Goal: Participate in discussion

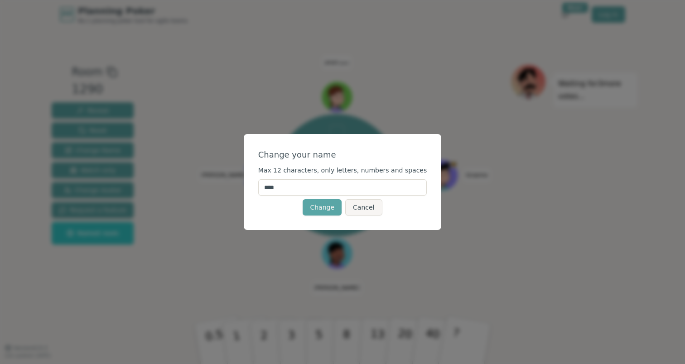
drag, startPoint x: 293, startPoint y: 190, endPoint x: 243, endPoint y: 189, distance: 50.7
click at [244, 189] on div "Change your name Max 12 characters, only letters, numbers and spaces **** Chang…" at bounding box center [342, 182] width 685 height 364
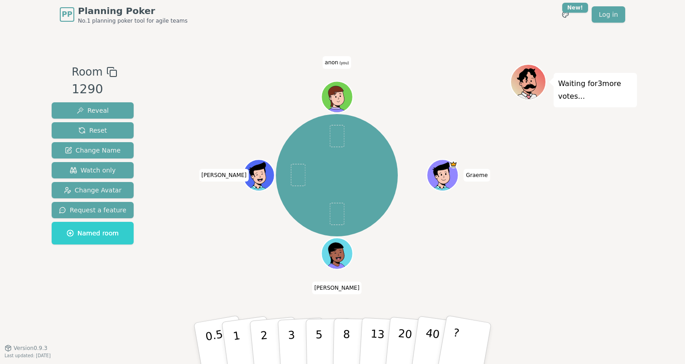
click at [350, 86] on icon at bounding box center [336, 99] width 30 height 28
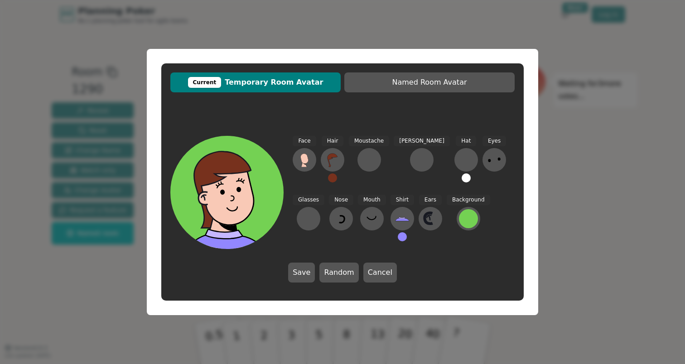
click at [261, 36] on div "Current Temporary Room Avatar Named Room Avatar Face Hair Moustache [PERSON_NAM…" at bounding box center [342, 182] width 685 height 364
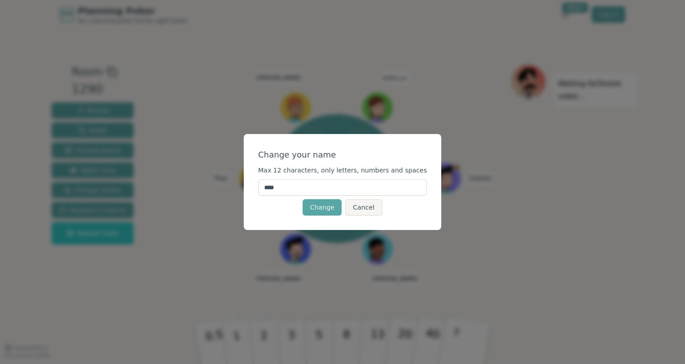
drag, startPoint x: 325, startPoint y: 187, endPoint x: 242, endPoint y: 174, distance: 83.4
click at [241, 176] on div "Change your name Max 12 characters, only letters, numbers and spaces **** Chang…" at bounding box center [342, 182] width 685 height 364
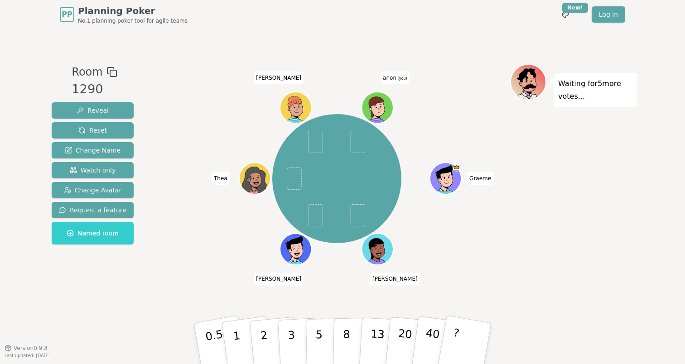
click at [398, 77] on span "(you)" at bounding box center [401, 79] width 11 height 4
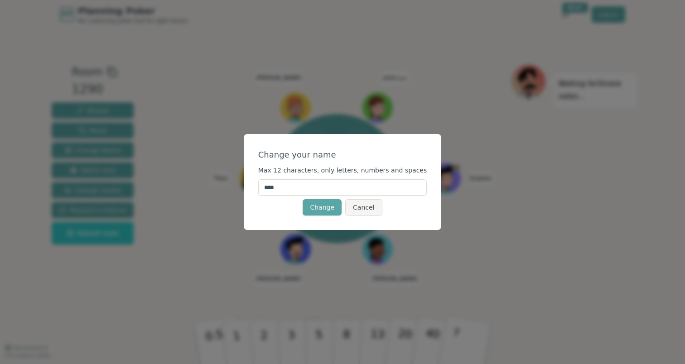
drag, startPoint x: 306, startPoint y: 186, endPoint x: 259, endPoint y: 187, distance: 46.6
click at [259, 187] on div "Change your name Max 12 characters, only letters, numbers and spaces **** Chang…" at bounding box center [343, 182] width 198 height 96
type input "*******"
click button "Change" at bounding box center [321, 207] width 39 height 16
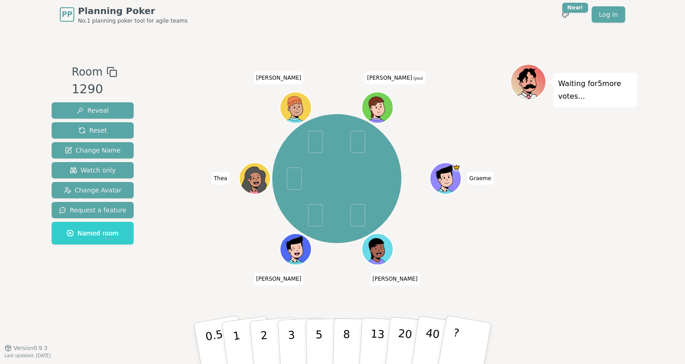
click at [226, 225] on div "Graeme Patrick arthur Thea Dan Dominik (you)" at bounding box center [336, 178] width 346 height 197
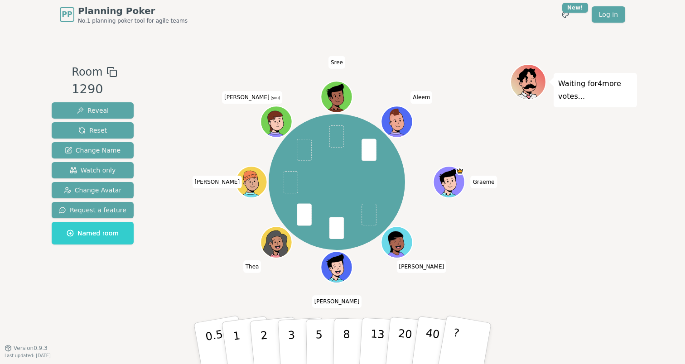
click at [173, 253] on div "Graeme Patrick arthur Thea Dan Dominik (you) Sree Aleem" at bounding box center [336, 182] width 346 height 204
click at [269, 337] on button "2" at bounding box center [275, 344] width 52 height 72
click at [197, 266] on div "Graeme Patrick arthur Thea Dan Dominik (you) Sree Aleem" at bounding box center [336, 182] width 346 height 204
click at [269, 114] on icon at bounding box center [275, 121] width 15 height 21
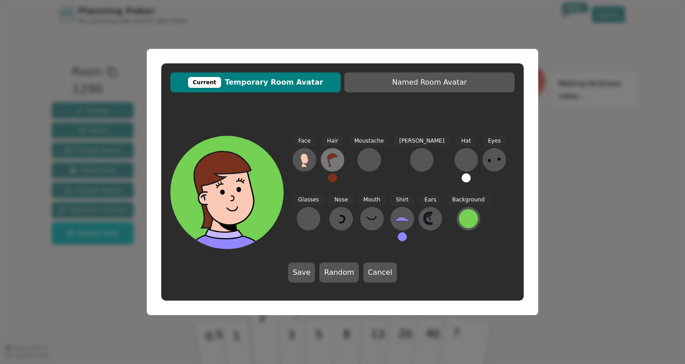
click at [332, 161] on icon at bounding box center [332, 160] width 14 height 14
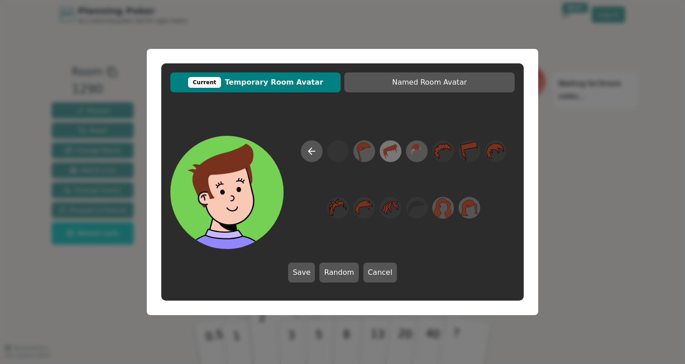
click at [394, 151] on icon at bounding box center [390, 151] width 18 height 20
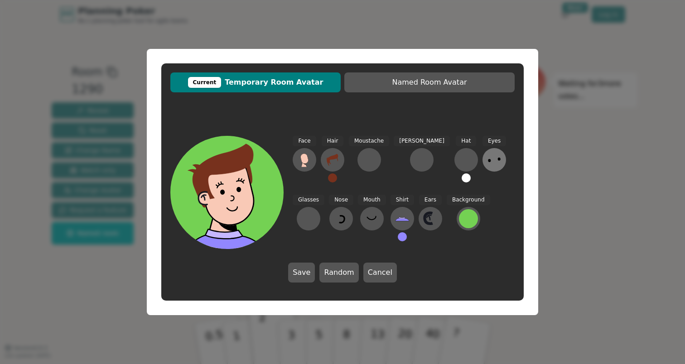
click at [487, 164] on icon at bounding box center [494, 160] width 14 height 14
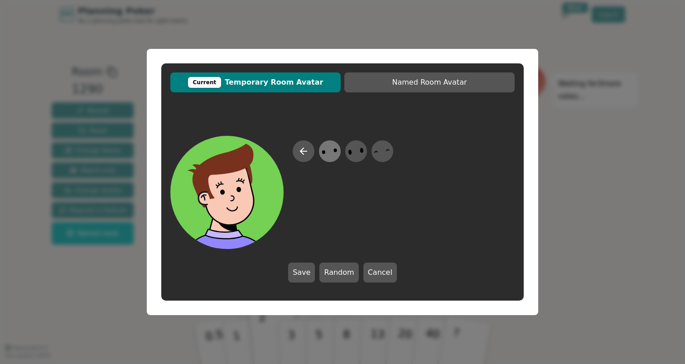
click at [335, 151] on ellipse at bounding box center [336, 150] width 4 height 4
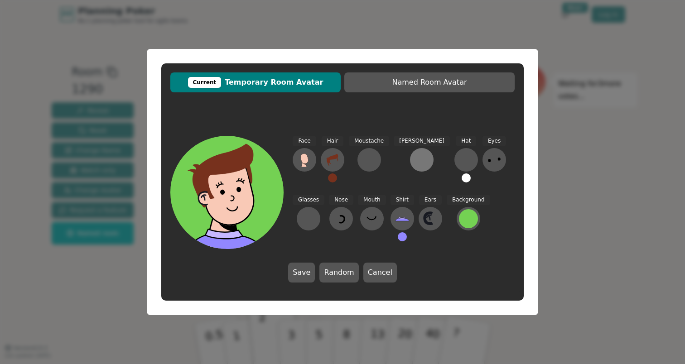
click at [414, 162] on div at bounding box center [421, 160] width 14 height 14
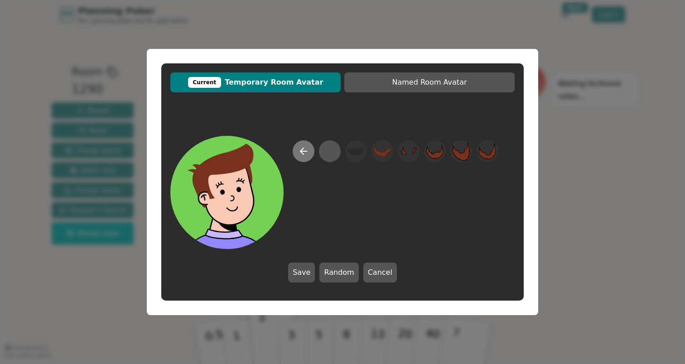
click at [299, 153] on icon at bounding box center [303, 151] width 11 height 11
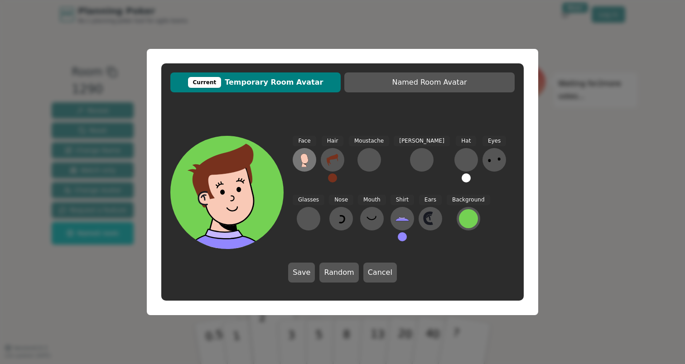
click at [308, 164] on icon at bounding box center [304, 160] width 14 height 14
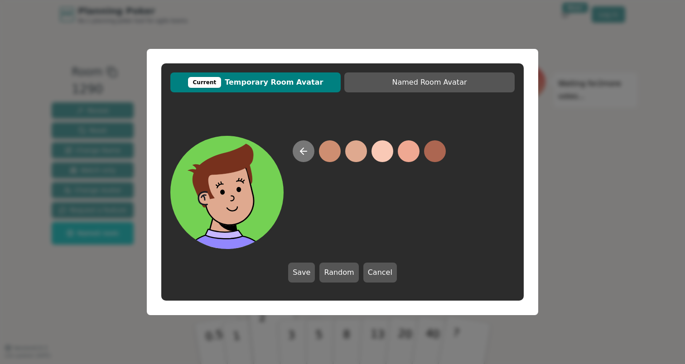
click at [301, 154] on icon at bounding box center [303, 151] width 11 height 11
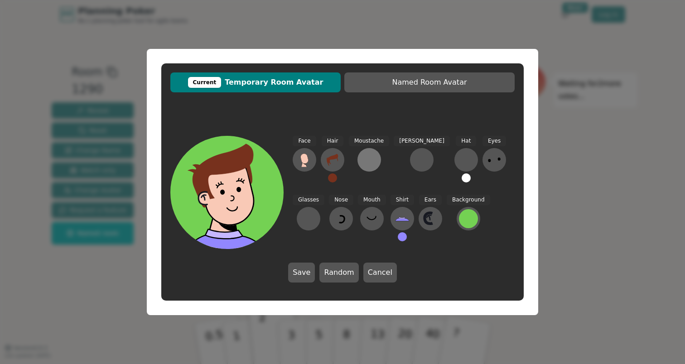
click at [362, 160] on div at bounding box center [369, 160] width 14 height 14
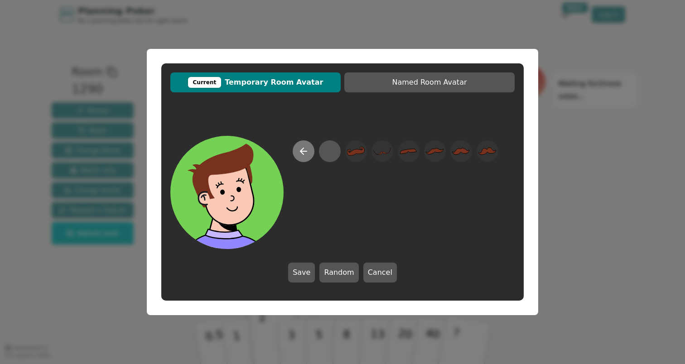
click at [303, 154] on icon at bounding box center [301, 151] width 3 height 6
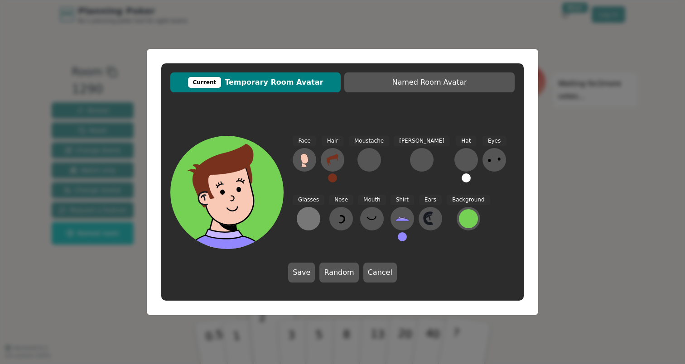
click at [316, 211] on div at bounding box center [308, 218] width 14 height 14
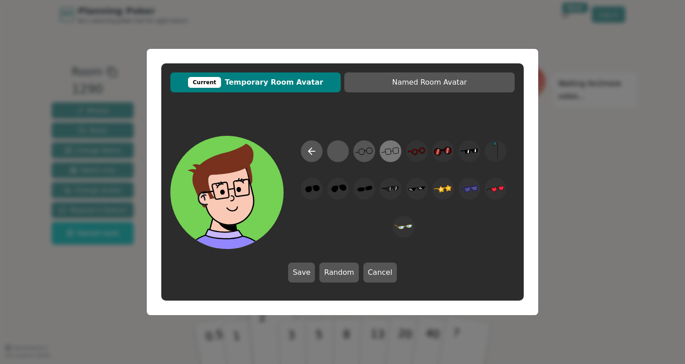
click at [385, 152] on icon at bounding box center [384, 152] width 4 height 1
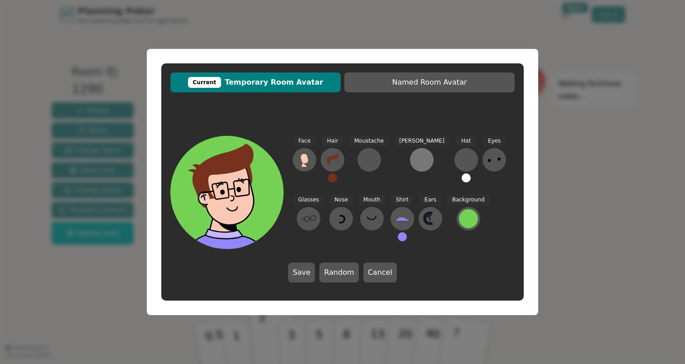
click at [414, 160] on div at bounding box center [421, 160] width 14 height 14
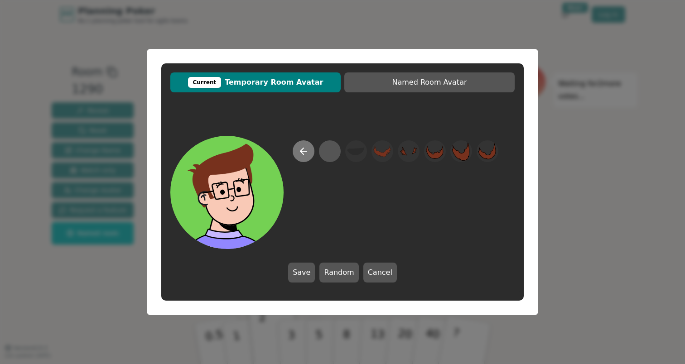
click at [312, 153] on button at bounding box center [304, 151] width 22 height 22
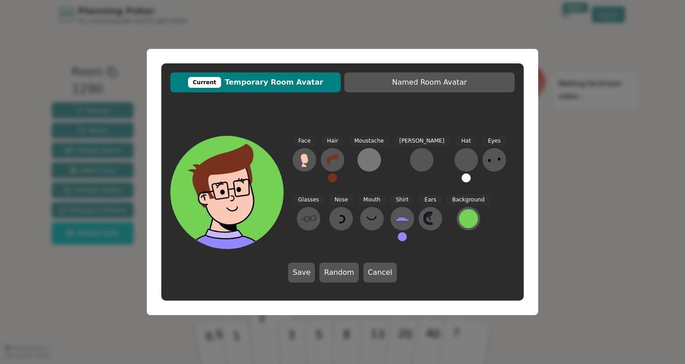
click at [364, 159] on div at bounding box center [369, 160] width 14 height 14
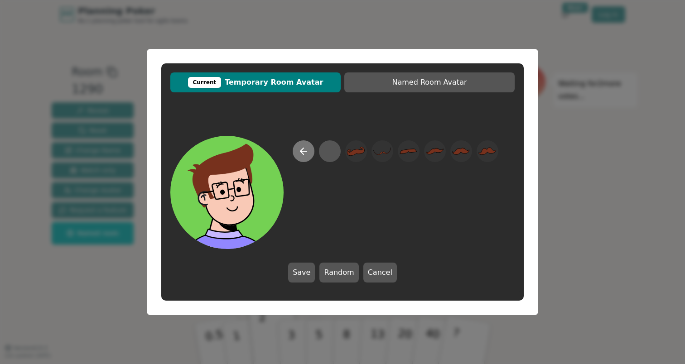
click at [297, 153] on button at bounding box center [304, 151] width 22 height 22
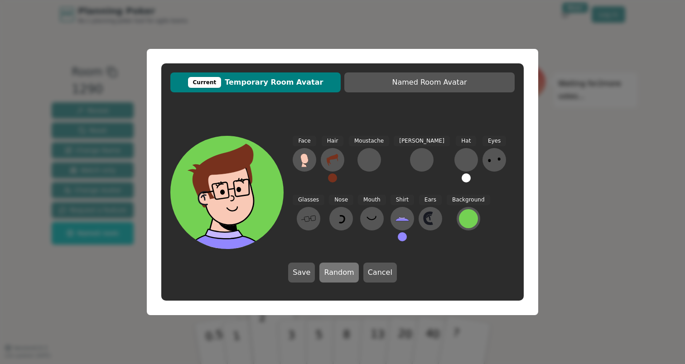
click at [355, 277] on button "Random" at bounding box center [338, 273] width 39 height 20
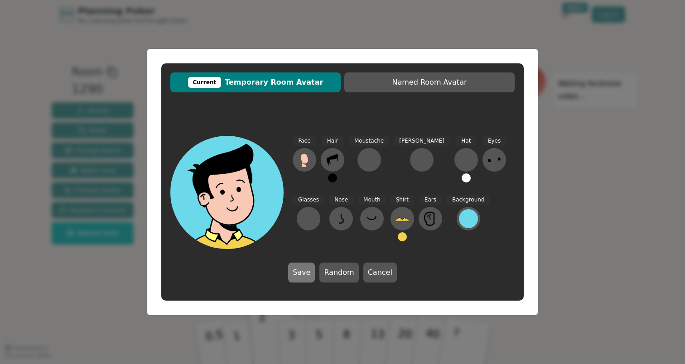
click at [312, 276] on button "Save" at bounding box center [301, 273] width 27 height 20
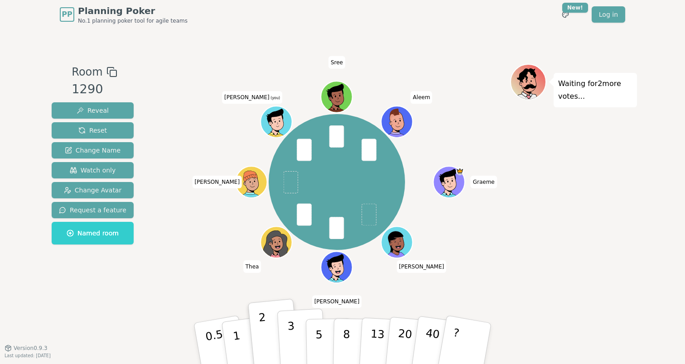
click at [291, 329] on p "3" at bounding box center [292, 344] width 10 height 49
